Goal: Task Accomplishment & Management: Manage account settings

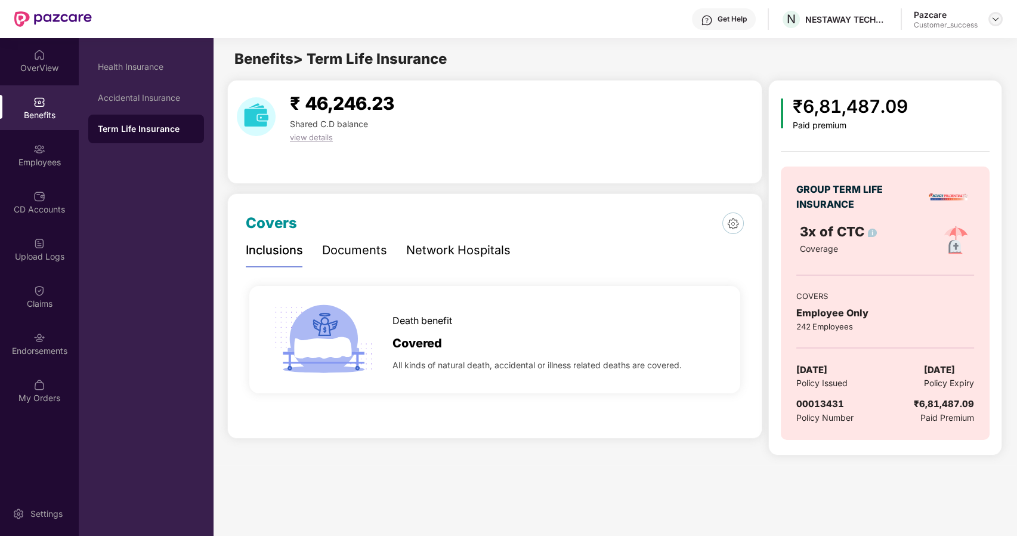
click at [994, 17] on img at bounding box center [996, 19] width 10 height 10
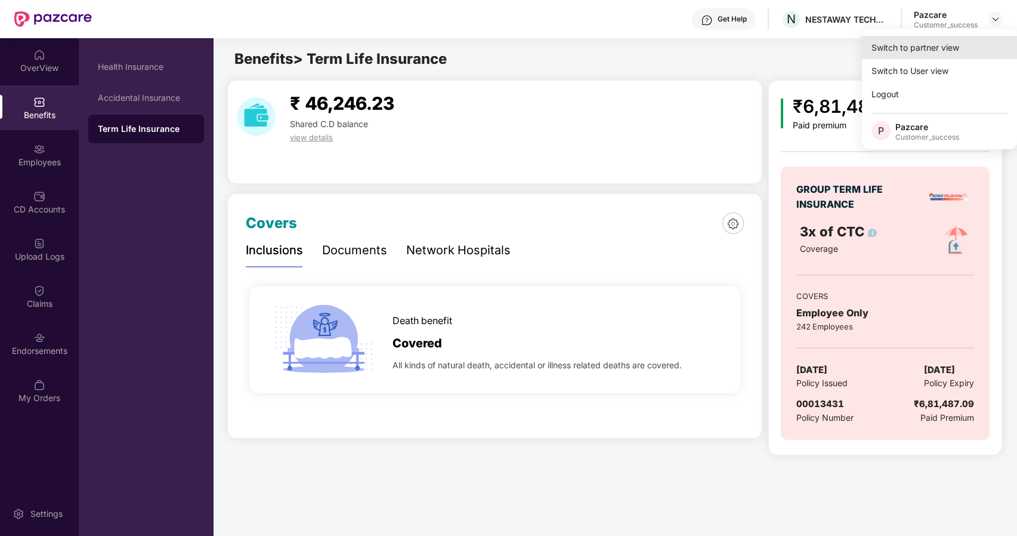
click at [936, 39] on div "Switch to partner view" at bounding box center [939, 47] width 155 height 23
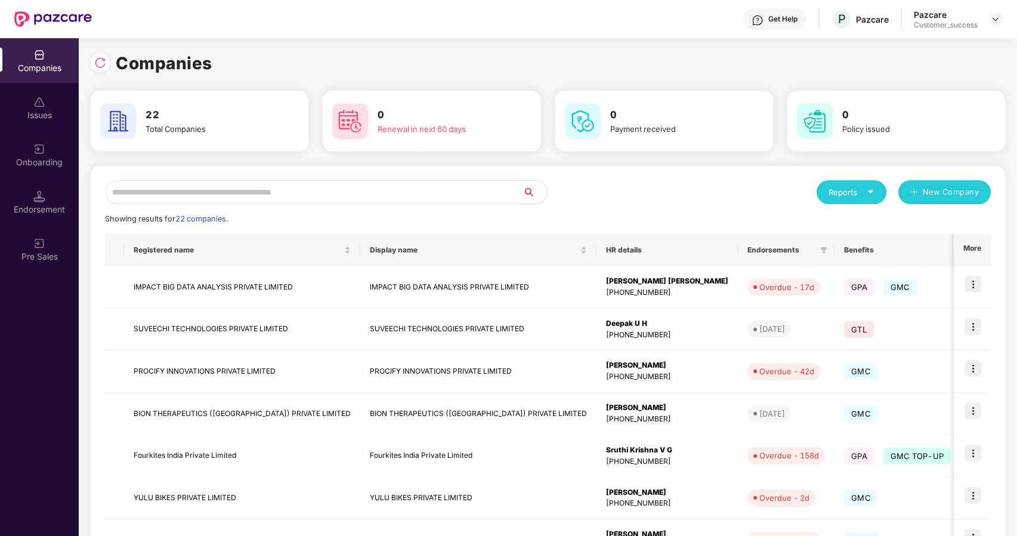
click at [171, 190] on input "text" at bounding box center [314, 192] width 418 height 24
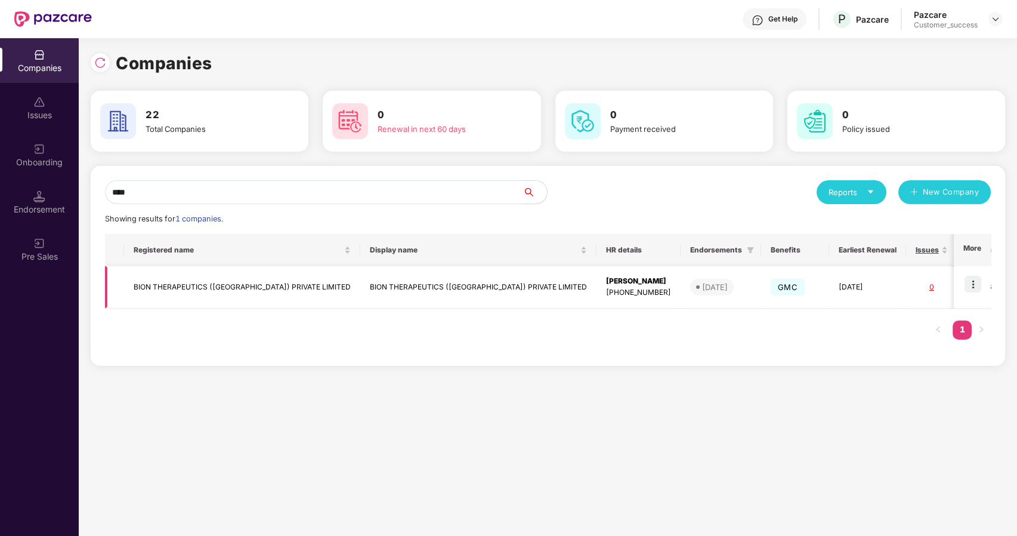
type input "****"
click at [971, 279] on img at bounding box center [972, 284] width 17 height 17
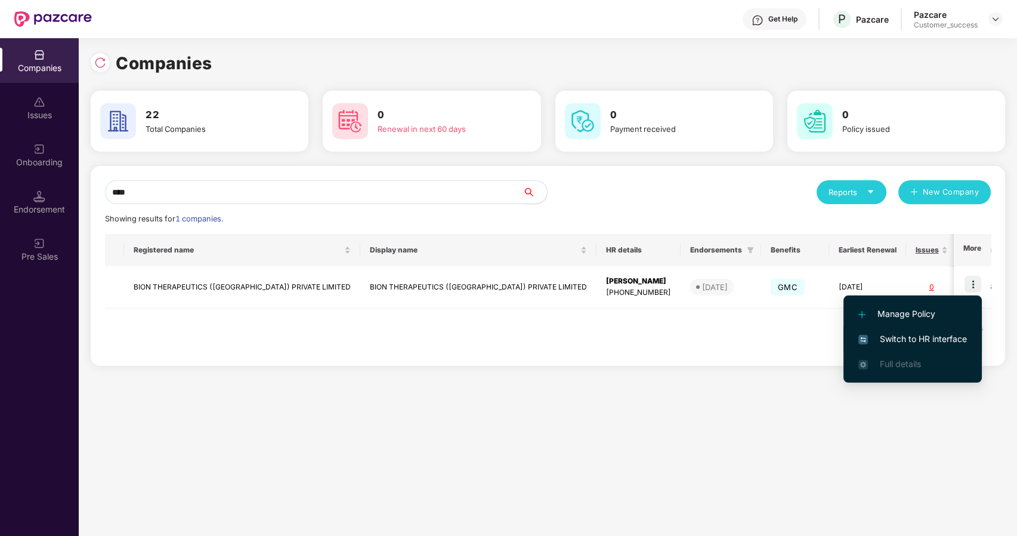
click at [908, 333] on span "Switch to HR interface" at bounding box center [912, 338] width 109 height 13
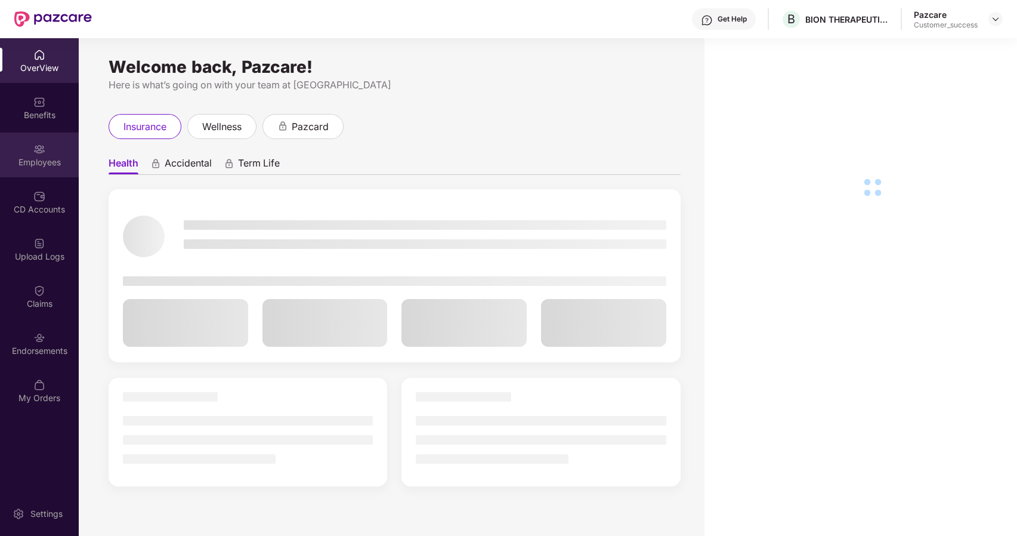
click at [29, 153] on div "Employees" at bounding box center [39, 154] width 79 height 45
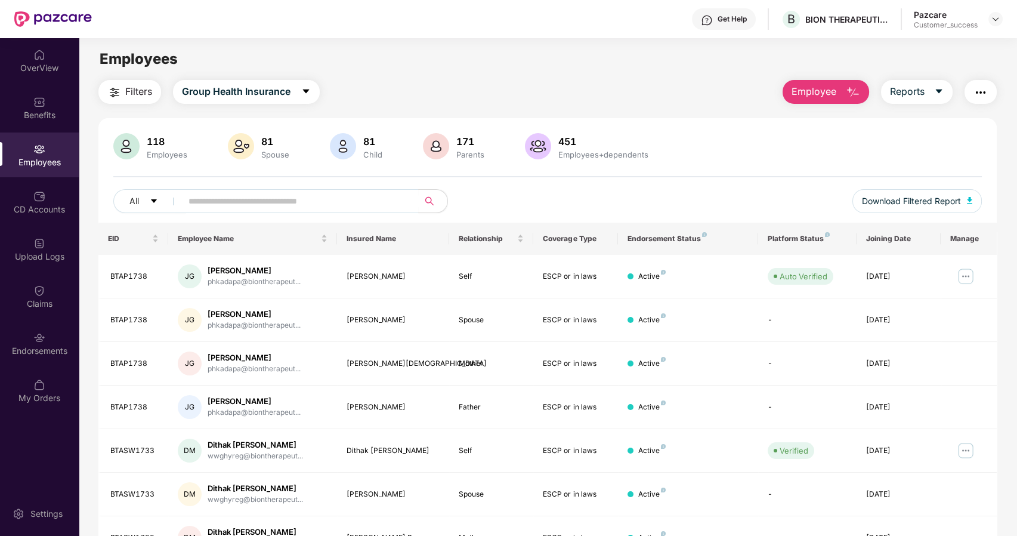
click at [149, 85] on span "Filters" at bounding box center [138, 91] width 27 height 15
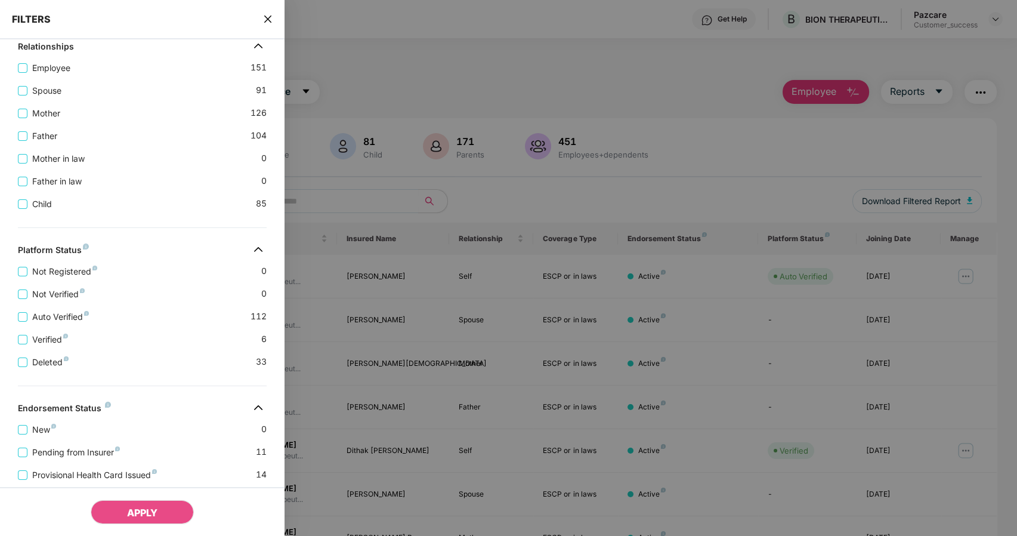
scroll to position [320, 0]
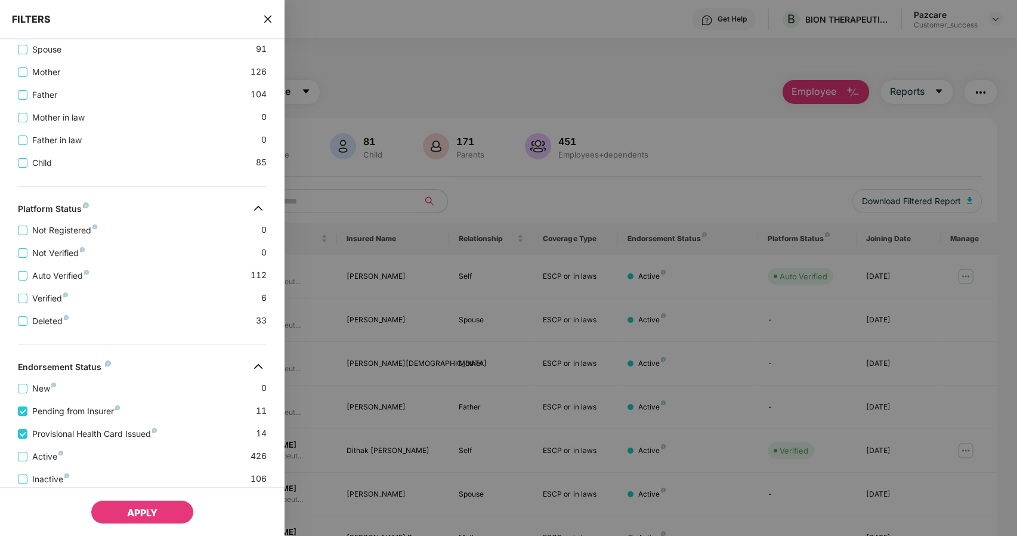
click at [128, 518] on button "APPLY" at bounding box center [142, 512] width 103 height 24
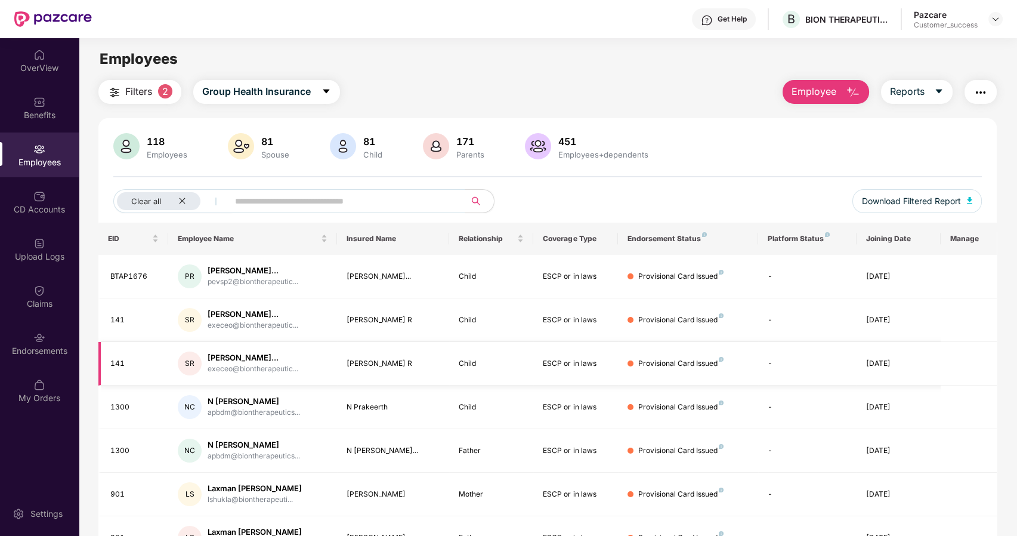
scroll to position [196, 0]
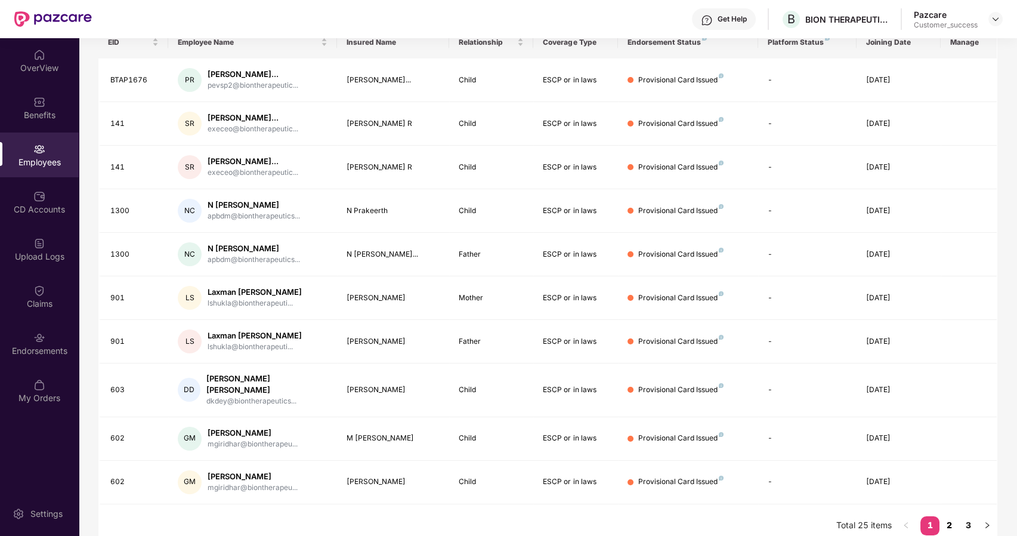
click at [952, 516] on link "2" at bounding box center [948, 525] width 19 height 18
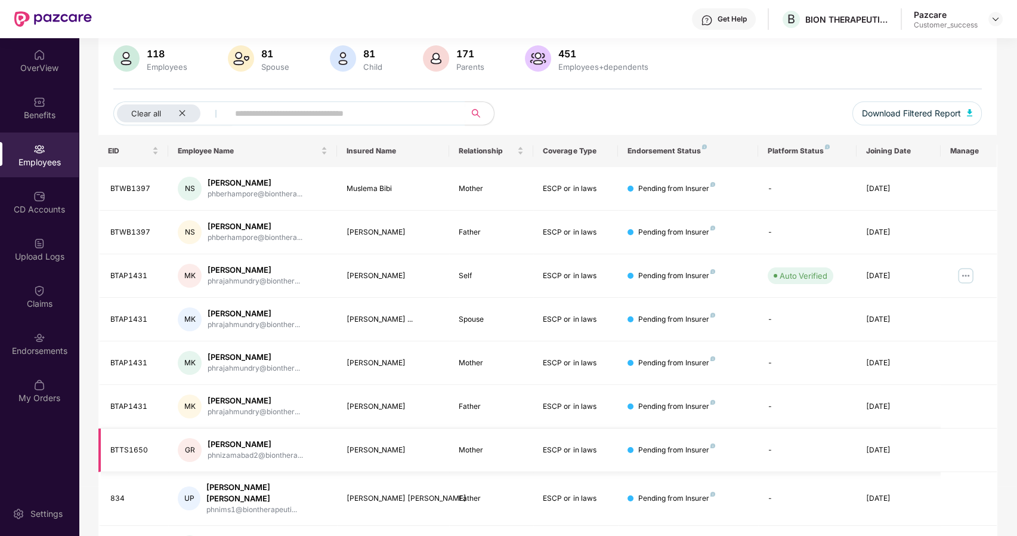
scroll to position [86, 0]
click at [898, 110] on span "Download Filtered Report" at bounding box center [911, 114] width 99 height 13
click at [180, 112] on icon "close" at bounding box center [182, 114] width 8 height 8
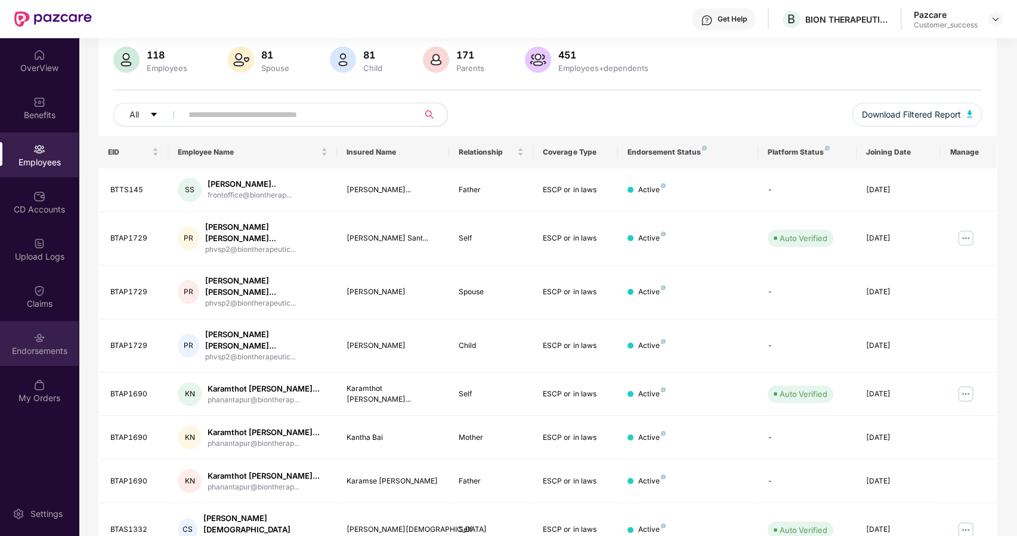
click at [24, 337] on div "Endorsements" at bounding box center [39, 343] width 79 height 45
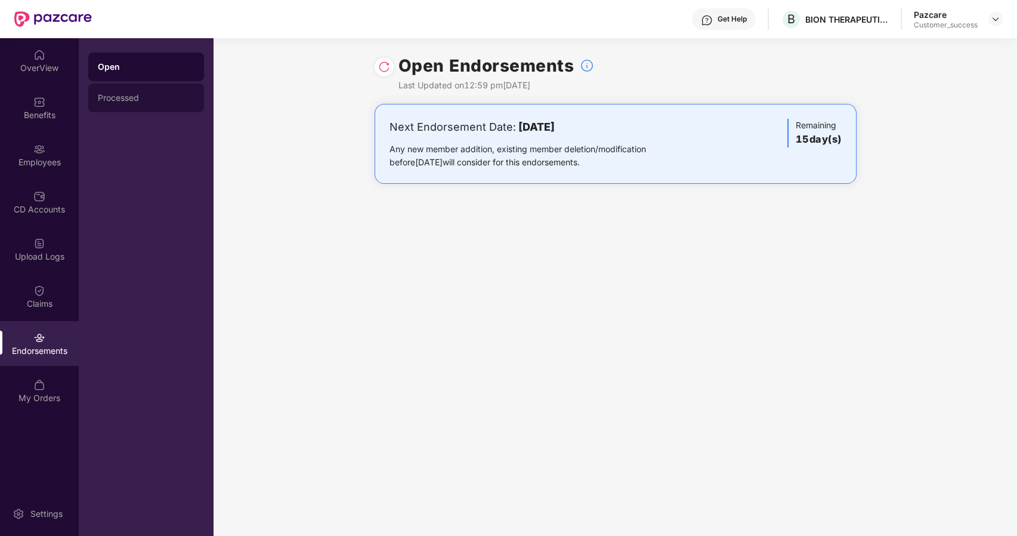
click at [157, 103] on div "Processed" at bounding box center [146, 98] width 116 height 29
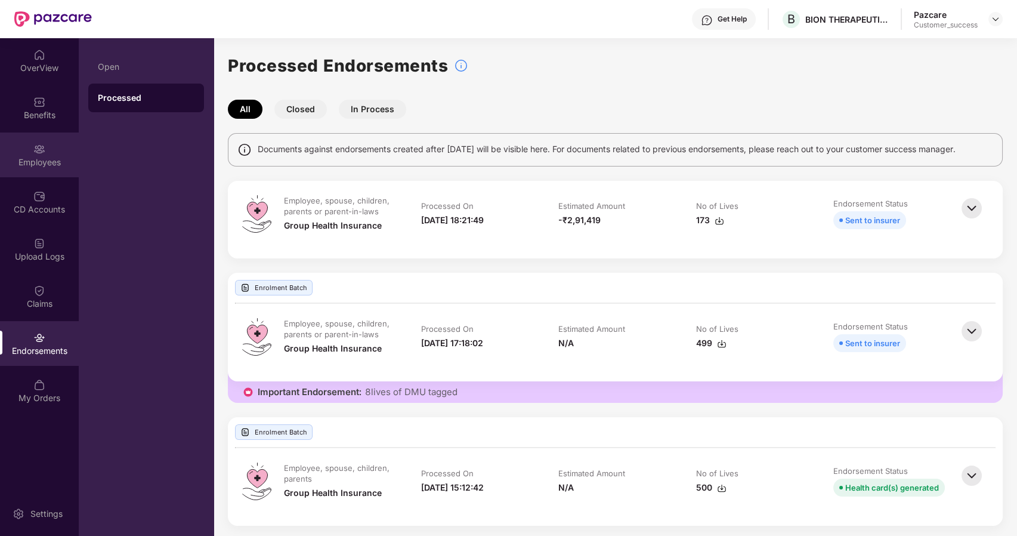
click at [46, 161] on div "Employees" at bounding box center [39, 162] width 79 height 12
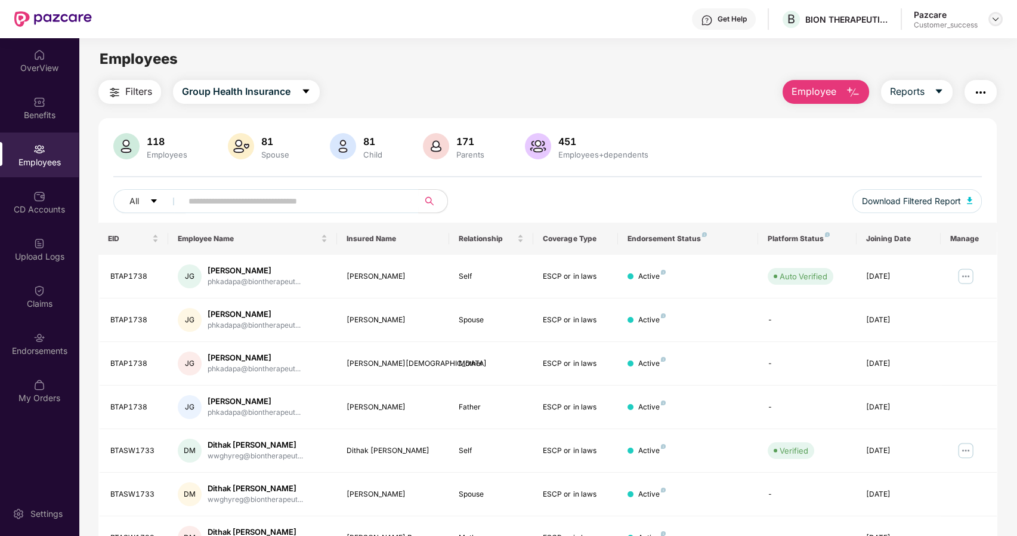
click at [998, 17] on img at bounding box center [996, 19] width 10 height 10
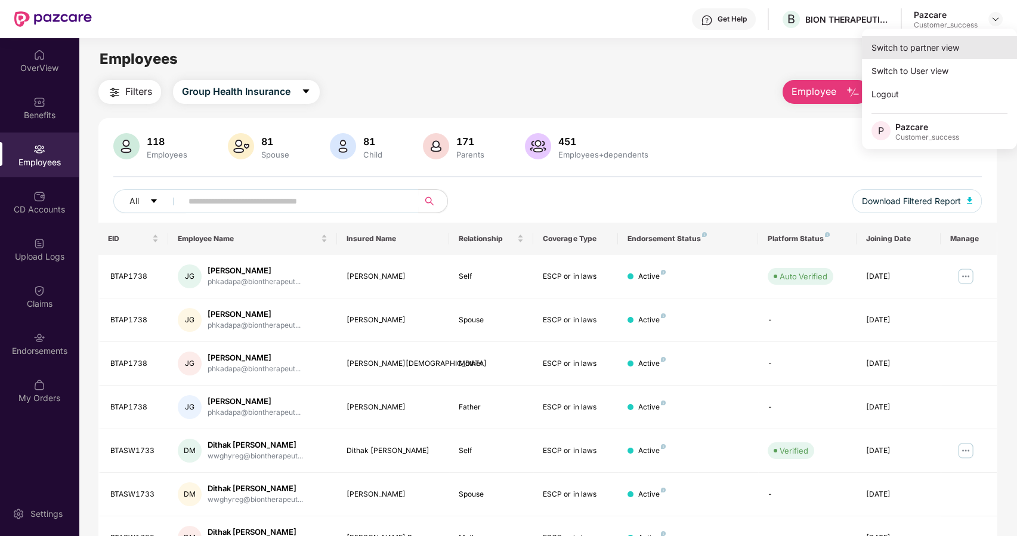
click at [899, 55] on div "Switch to partner view" at bounding box center [939, 47] width 155 height 23
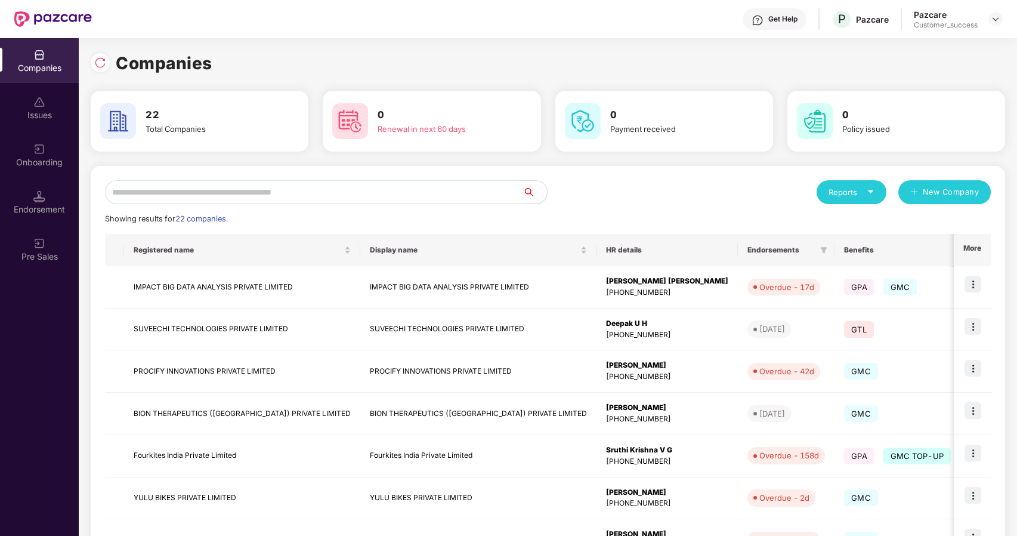
click at [381, 190] on input "text" at bounding box center [314, 192] width 418 height 24
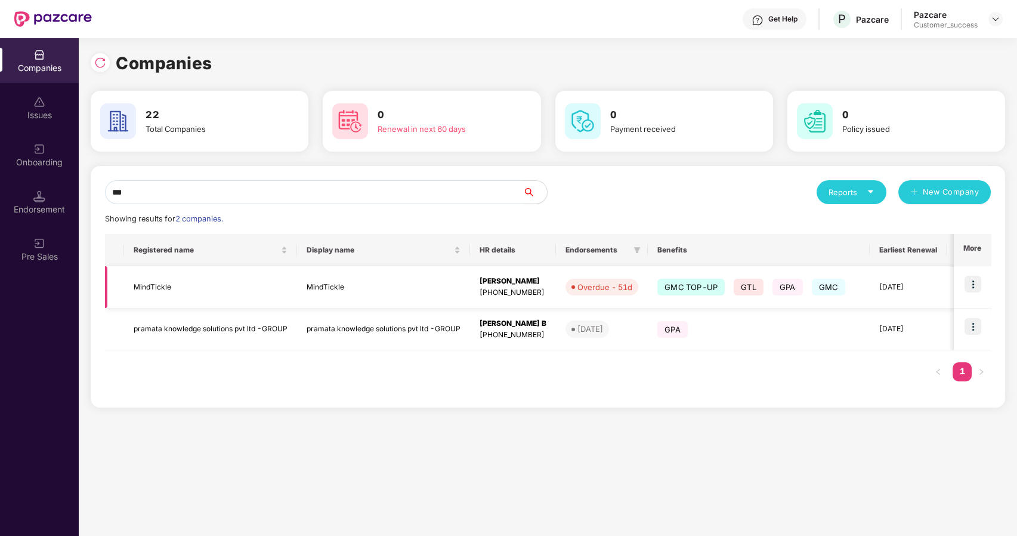
type input "***"
click at [972, 280] on img at bounding box center [972, 284] width 17 height 17
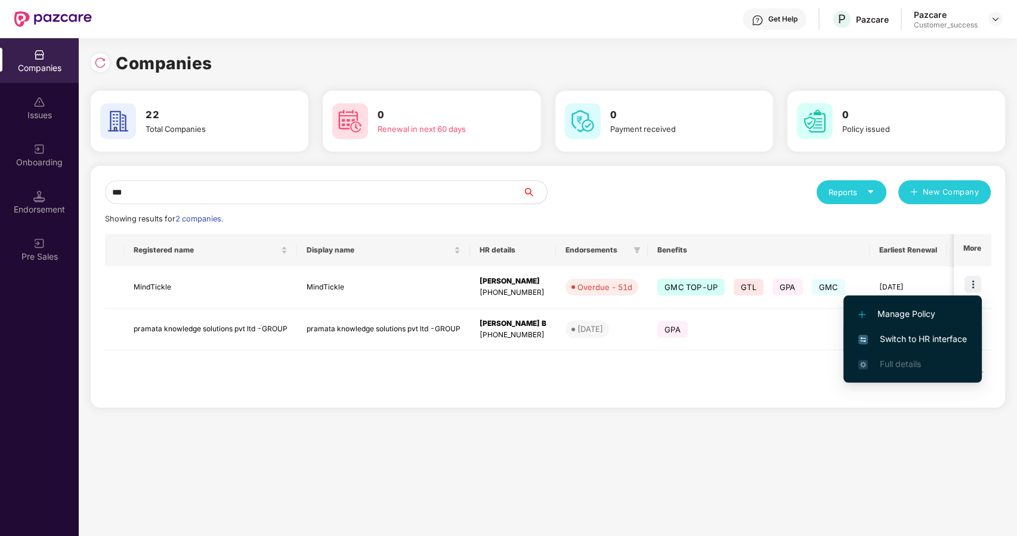
click at [888, 332] on li "Switch to HR interface" at bounding box center [912, 338] width 138 height 25
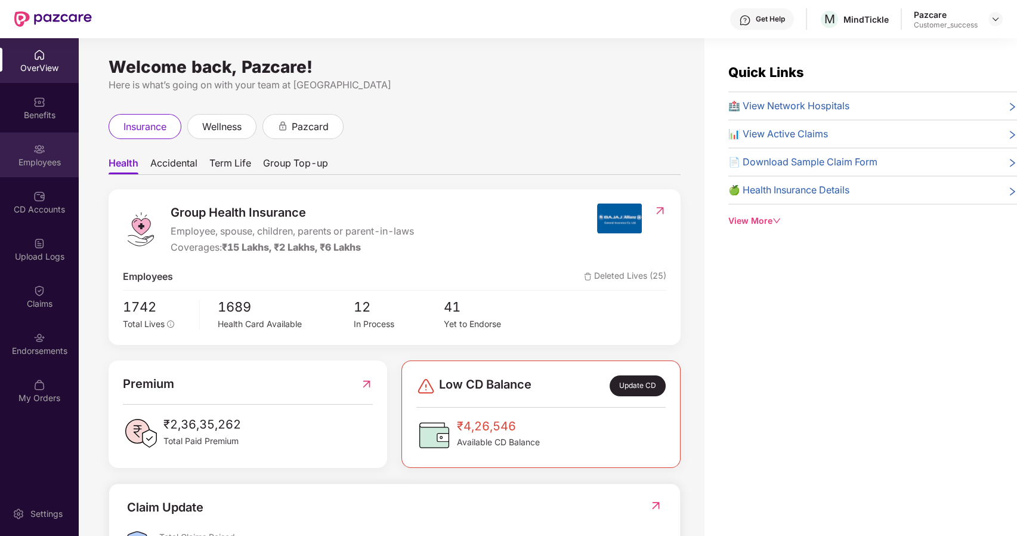
click at [41, 147] on img at bounding box center [39, 149] width 12 height 12
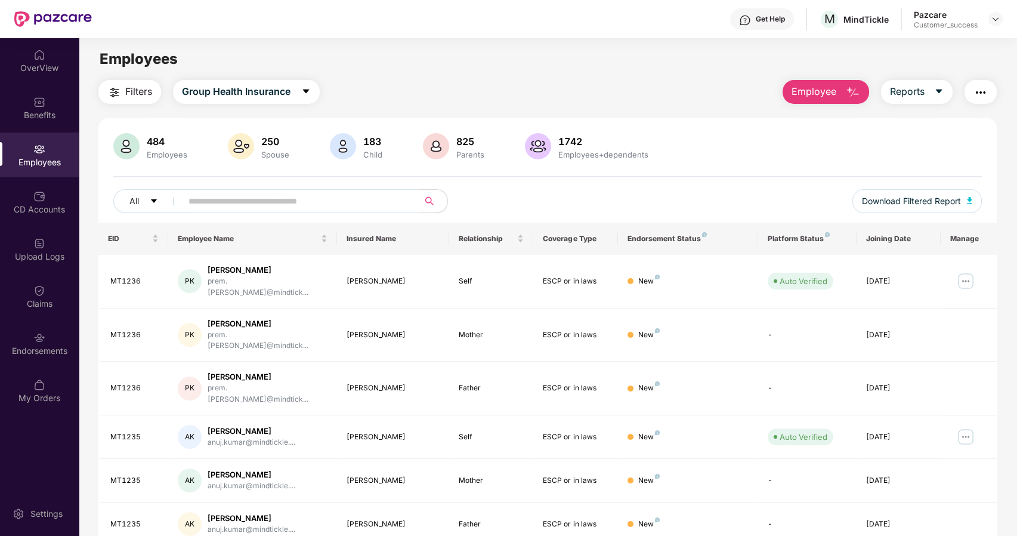
click at [200, 200] on input "text" at bounding box center [295, 201] width 214 height 18
paste input "**********"
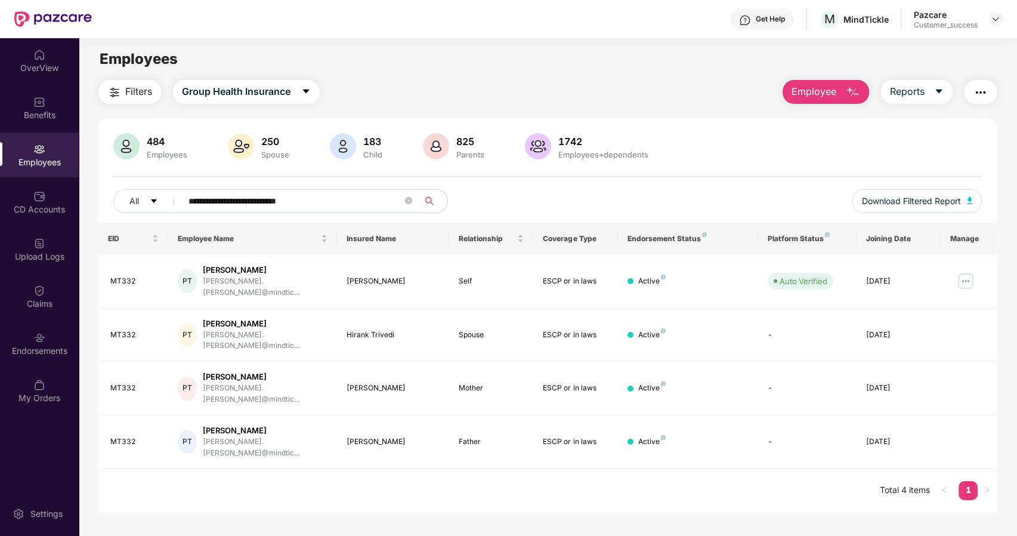
type input "**********"
